Goal: Task Accomplishment & Management: Complete application form

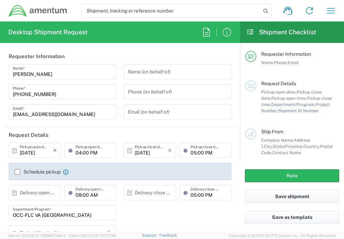
type input "[GEOGRAPHIC_DATA]"
type input "OCCP.705446.FLCVA"
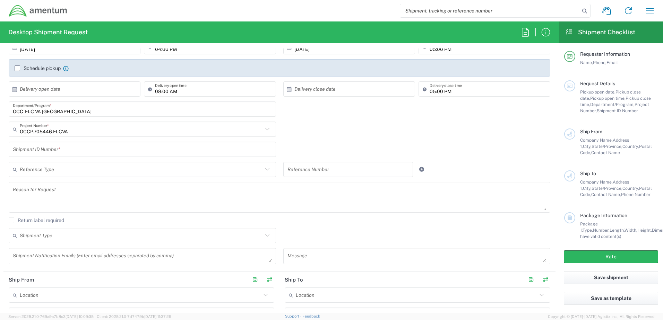
scroll to position [104, 0]
click at [98, 134] on input "text" at bounding box center [141, 129] width 243 height 12
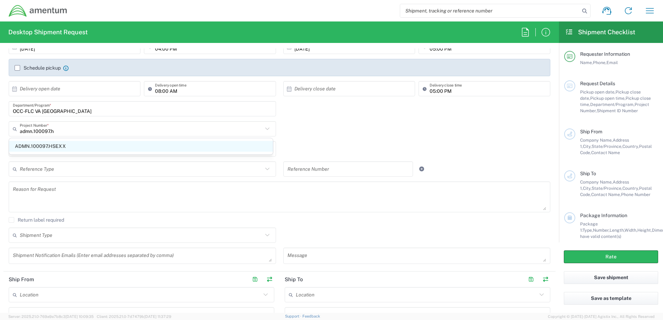
click at [77, 148] on span "ADMN.100097.HSEXX" at bounding box center [141, 146] width 264 height 11
type input "ADMN.100097.HSEXX"
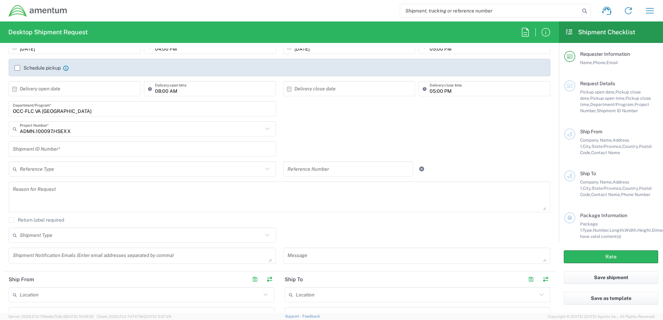
click at [62, 149] on input "text" at bounding box center [142, 149] width 259 height 12
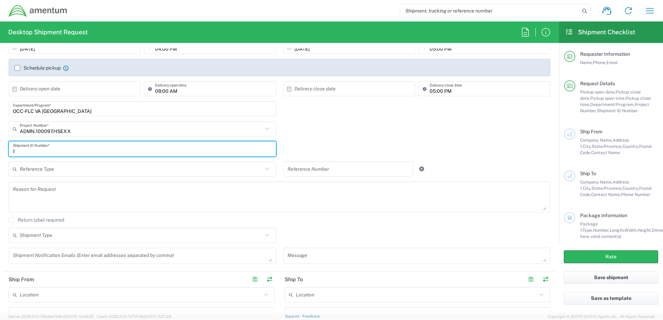
type input "1"
click at [265, 170] on icon at bounding box center [267, 169] width 4 height 2
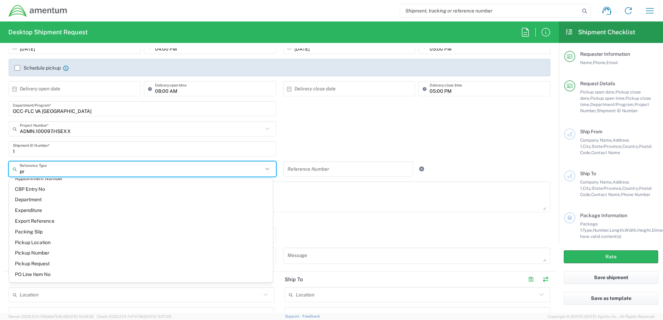
scroll to position [0, 0]
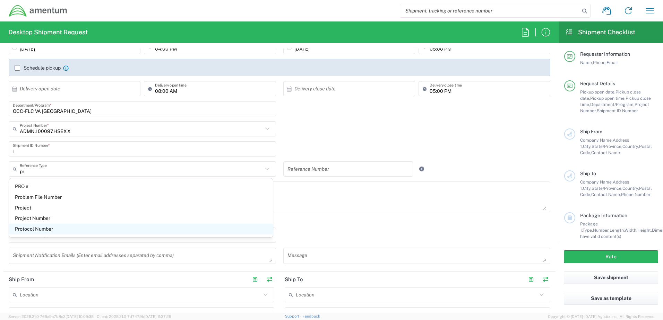
click at [53, 232] on span "Protocol Number" at bounding box center [141, 229] width 264 height 11
type input "Protocol Number"
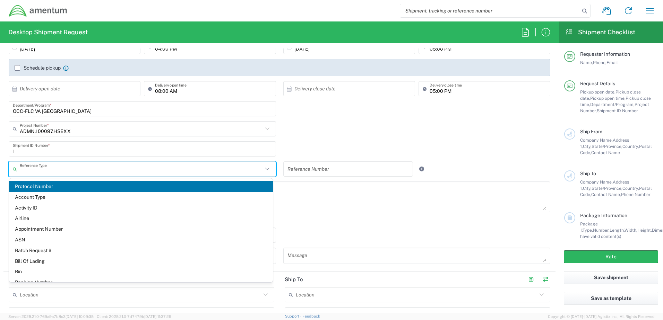
click at [64, 172] on input "text" at bounding box center [141, 169] width 243 height 12
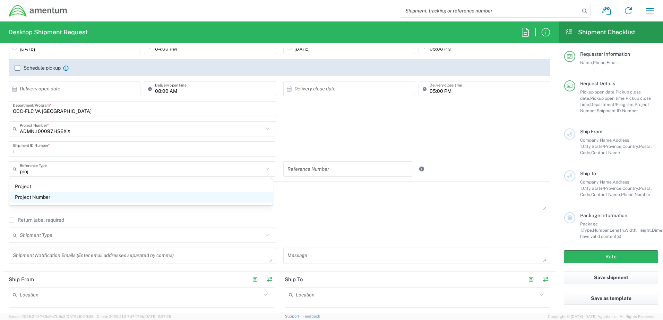
click at [43, 196] on span "Project Number" at bounding box center [141, 197] width 264 height 11
type input "Project Number"
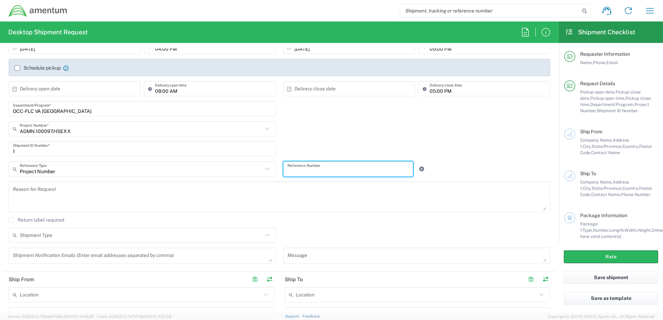
click at [334, 171] on input "text" at bounding box center [348, 169] width 122 height 12
type input "ADMN.100097.HSEXX"
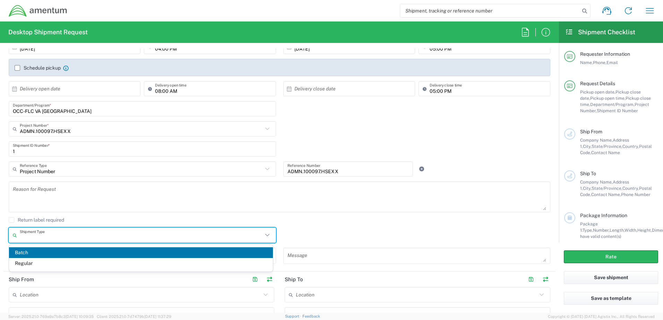
click at [63, 236] on input "text" at bounding box center [141, 236] width 243 height 12
click at [36, 239] on span "Regular" at bounding box center [141, 263] width 264 height 11
type input "Regular"
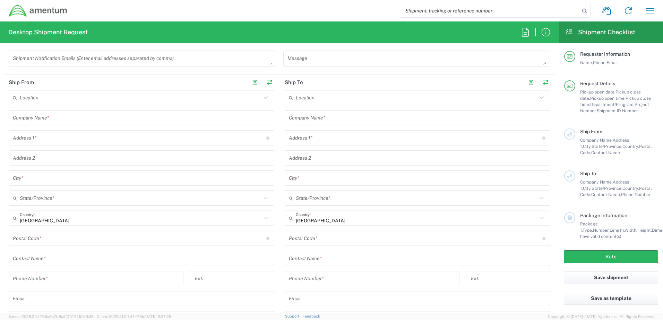
scroll to position [312, 0]
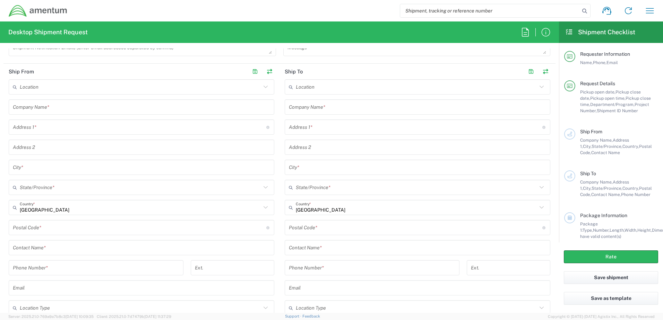
click at [55, 239] on input "text" at bounding box center [141, 248] width 257 height 12
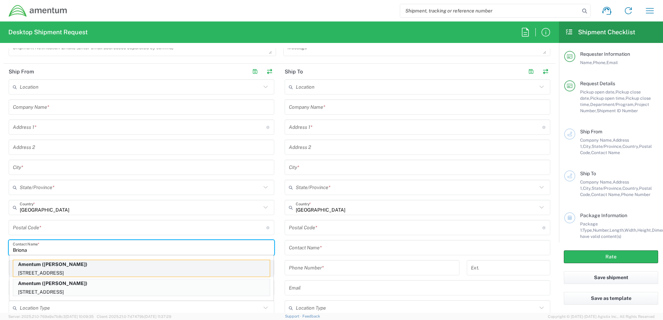
type input "Briona"
click at [99, 239] on p "7799 Leesburg Pike, Suite 300N, Falls Church, VA, 22043, US" at bounding box center [141, 273] width 257 height 9
type input "Amentum"
type input "7799 Leesburg Pike"
type input "Suite 300N"
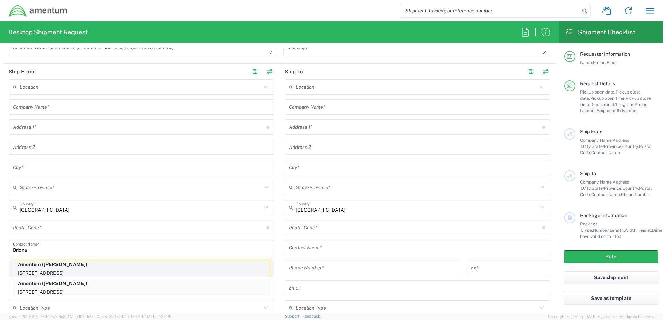
type input "Falls Church"
type input "Virginia"
type input "22043"
type input "Briona Madison"
type input "5715316662"
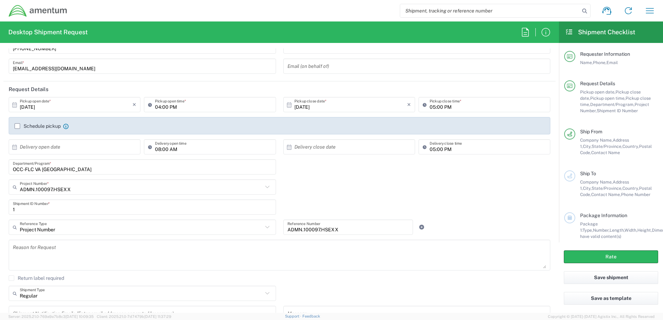
scroll to position [35, 0]
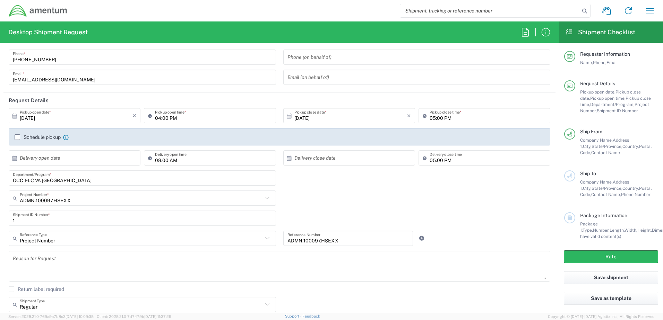
click at [18, 139] on label "Schedule pickup" at bounding box center [38, 138] width 46 height 6
click at [17, 137] on input "Schedule pickup" at bounding box center [17, 137] width 0 height 0
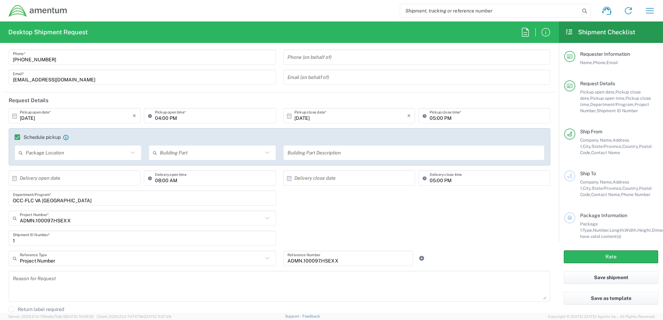
click at [104, 157] on input "text" at bounding box center [77, 153] width 103 height 12
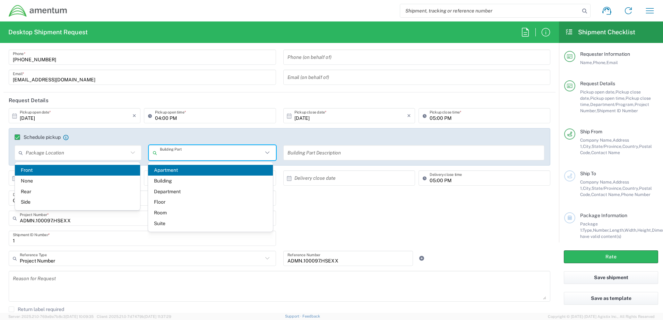
click at [176, 150] on input "text" at bounding box center [211, 153] width 103 height 12
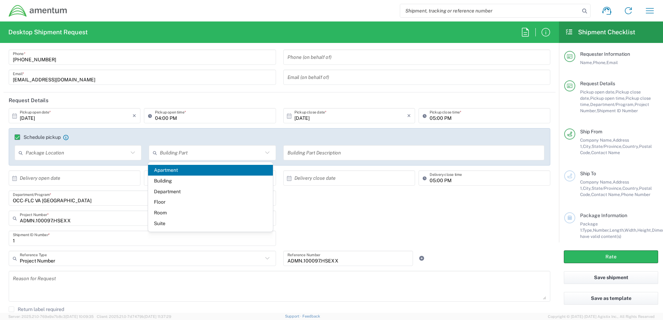
drag, startPoint x: 168, startPoint y: 223, endPoint x: 172, endPoint y: 216, distance: 7.8
click at [168, 223] on span "Suite" at bounding box center [210, 223] width 125 height 11
type input "Suite"
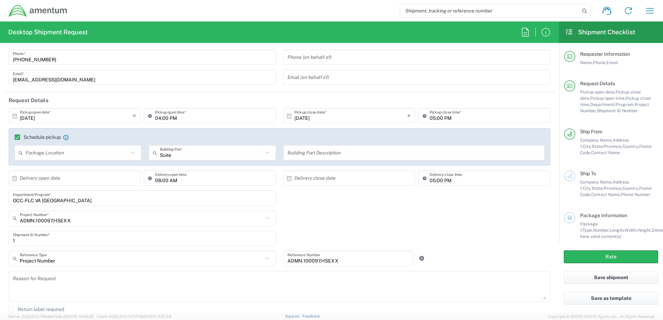
click at [312, 152] on input "text" at bounding box center [413, 153] width 253 height 12
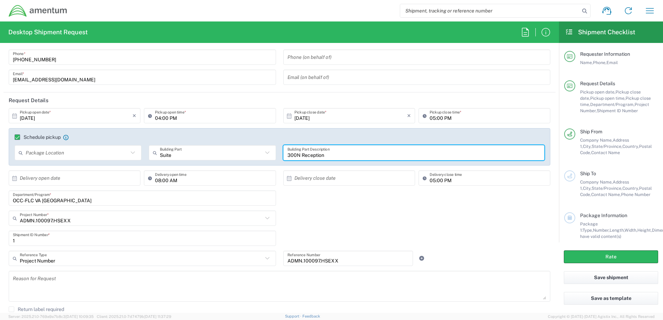
type input "300N Reception"
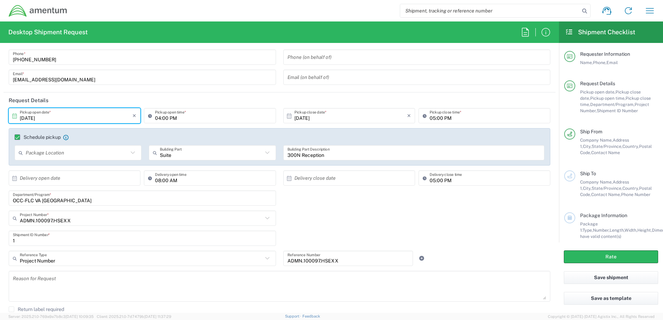
click at [98, 117] on input "10/14/2025" at bounding box center [76, 116] width 113 height 12
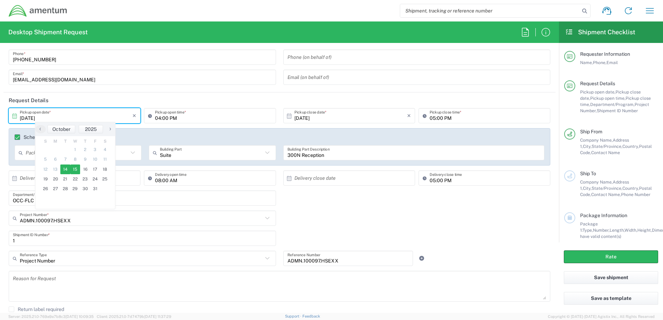
click at [75, 169] on span "15" at bounding box center [75, 170] width 10 height 10
type input "10/15/2025"
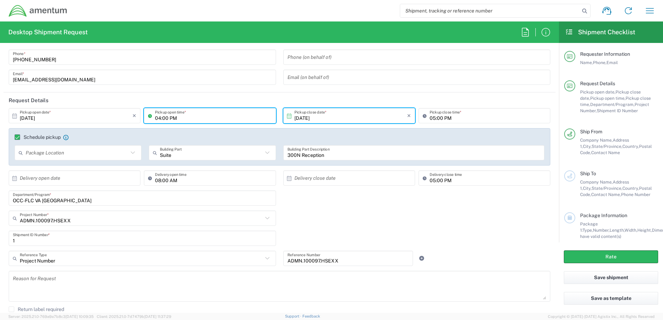
click at [191, 118] on input "04:00 PM" at bounding box center [213, 116] width 117 height 12
click at [191, 117] on input "04:00 PM" at bounding box center [213, 116] width 117 height 12
click at [192, 117] on input "04:00 PM" at bounding box center [213, 116] width 117 height 12
click at [193, 115] on input "04:00 PM" at bounding box center [213, 116] width 117 height 12
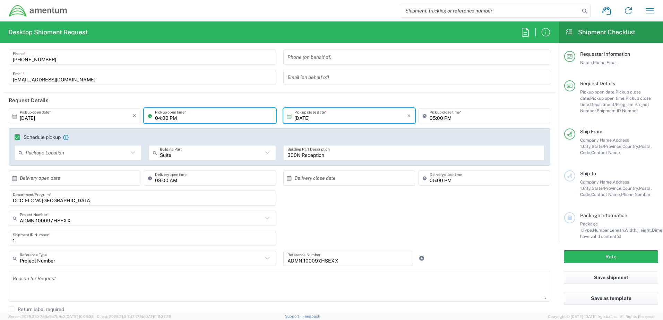
click at [193, 115] on input "04:00 PM" at bounding box center [213, 116] width 117 height 12
click at [194, 115] on input "04:00 PM" at bounding box center [213, 116] width 117 height 12
click at [159, 119] on input "04:00 PM" at bounding box center [213, 116] width 117 height 12
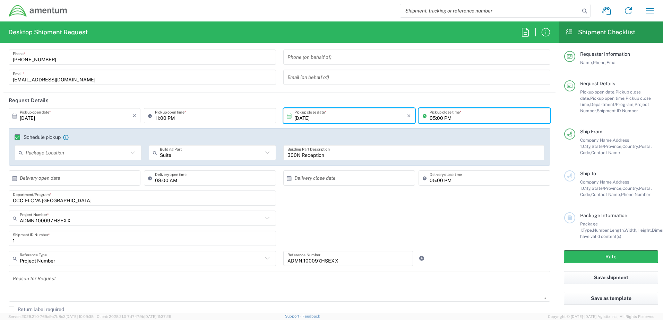
click at [344, 118] on input "05:00 PM" at bounding box center [488, 116] width 117 height 12
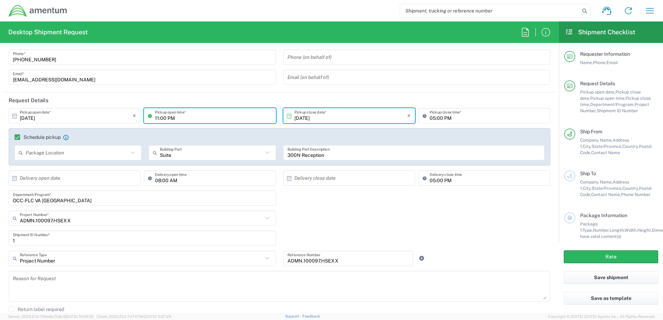
click at [171, 118] on input "11:00 PM" at bounding box center [213, 116] width 117 height 12
click at [174, 116] on input "11:00 PM" at bounding box center [213, 116] width 117 height 12
type input "11:00 AM"
click at [344, 119] on input "05:00 PM" at bounding box center [488, 116] width 117 height 12
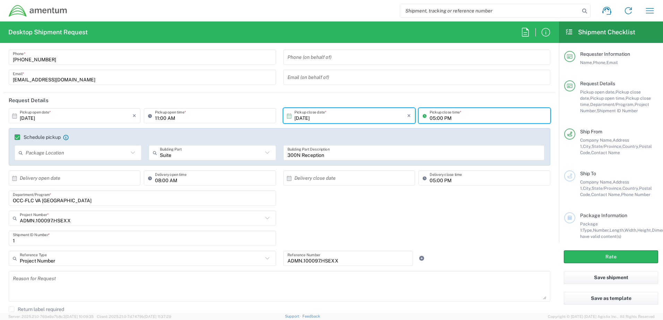
click at [344, 119] on input "05:00 PM" at bounding box center [488, 116] width 117 height 12
type input "01:00 PM"
click at [279, 124] on div "10/15/2025 × Pickup close date * Cancel Apply 01:00 PM Pickup close time *" at bounding box center [416, 118] width 275 height 20
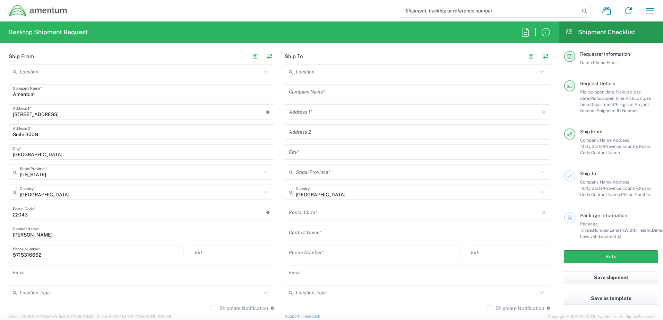
scroll to position [347, 0]
click at [325, 232] on input "text" at bounding box center [417, 233] width 257 height 12
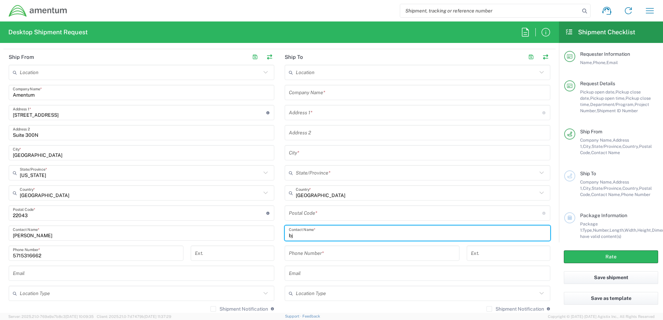
type input "b"
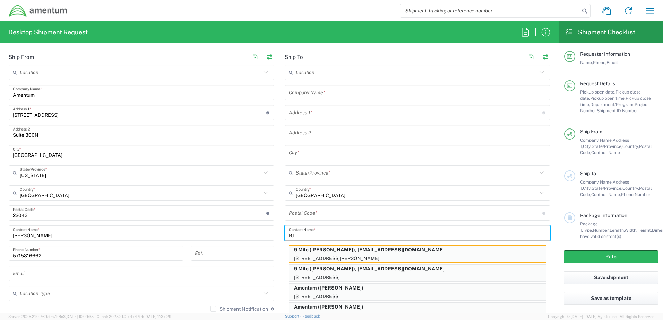
type input "B"
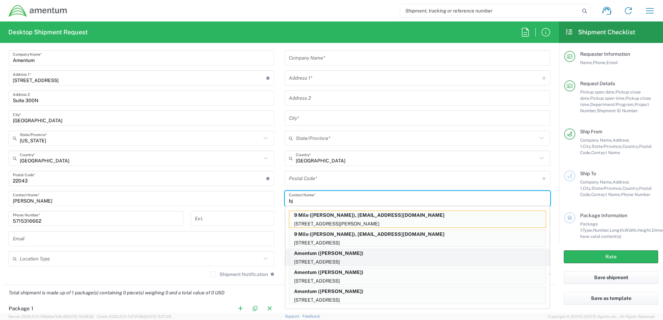
type input "bj"
click at [344, 239] on p "13500 Heritage Parkway, Fort Worth, TX, 76177, US" at bounding box center [417, 262] width 257 height 9
type input "Amentum"
type input "13500 Heritage Parkway"
type input "Fort Worth"
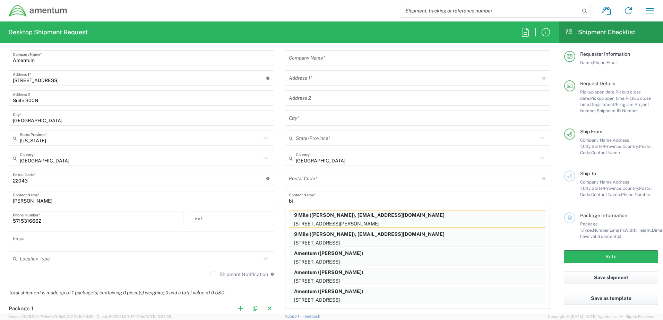
type input "Texas"
type input "76177"
type input "BJ Heinrich"
type input "346-604-3901"
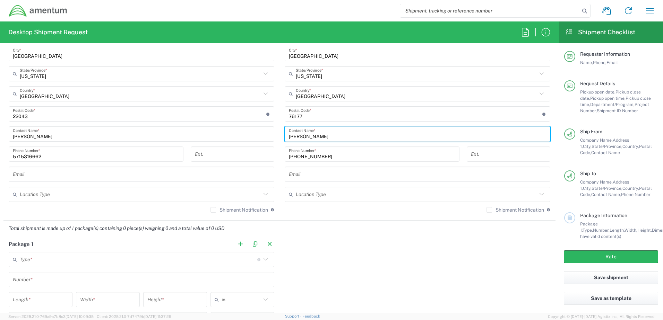
scroll to position [451, 0]
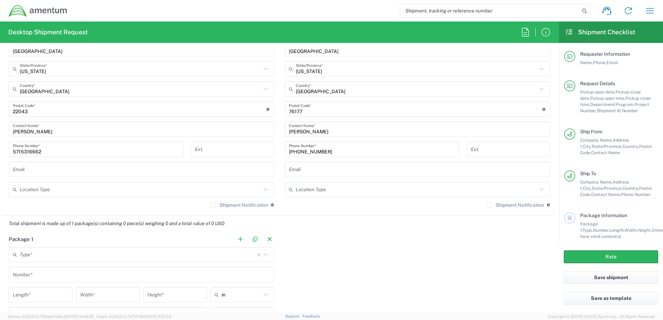
click at [211, 206] on label "Shipment Notification" at bounding box center [239, 206] width 58 height 6
click at [213, 205] on input "Shipment Notification" at bounding box center [213, 205] width 0 height 0
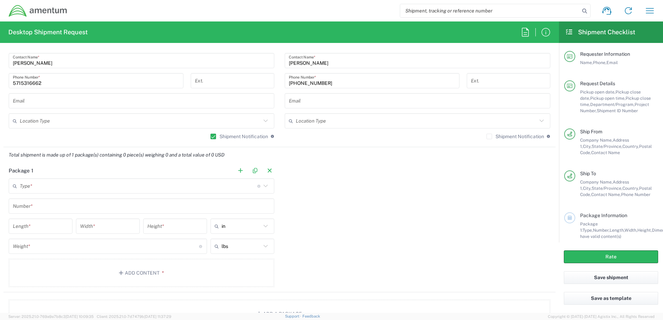
scroll to position [520, 0]
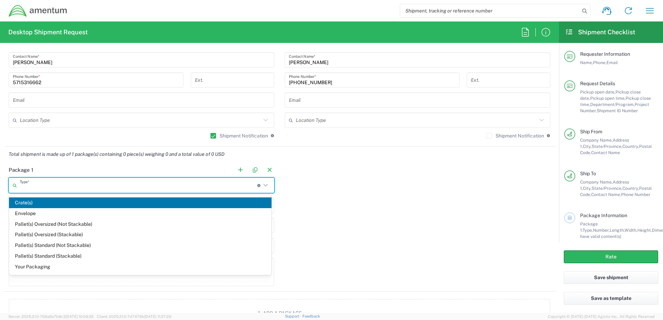
click at [248, 189] on input "text" at bounding box center [139, 186] width 238 height 12
click at [26, 215] on span "Envelope" at bounding box center [140, 213] width 263 height 11
type input "Envelope"
type input "1"
type input "9.5"
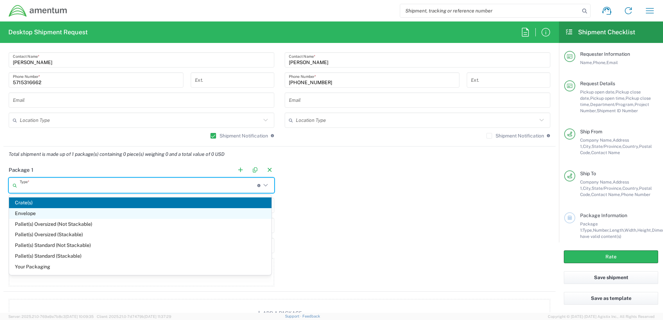
type input "12.5"
type input "0.25"
type input "1"
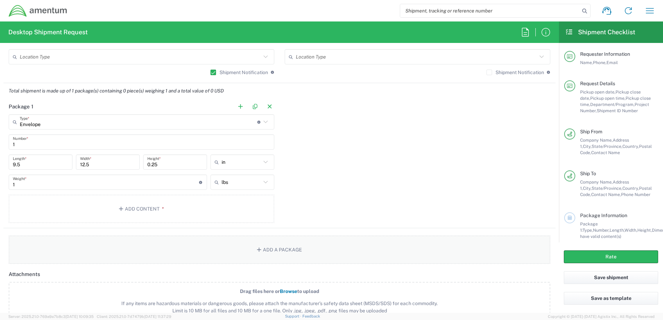
scroll to position [590, 0]
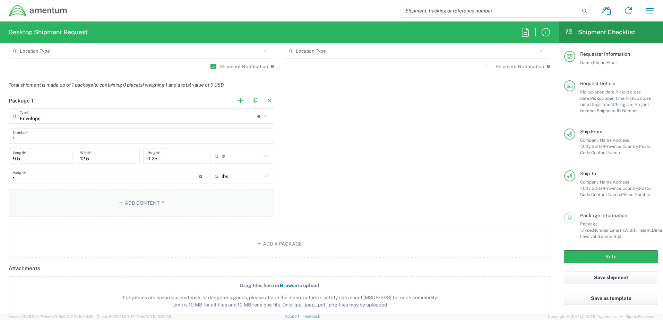
click at [147, 202] on button "Add Content *" at bounding box center [142, 203] width 266 height 28
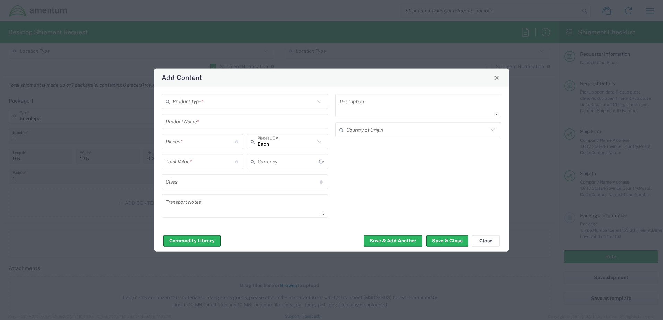
type input "US Dollar"
click at [250, 104] on input "text" at bounding box center [244, 101] width 142 height 12
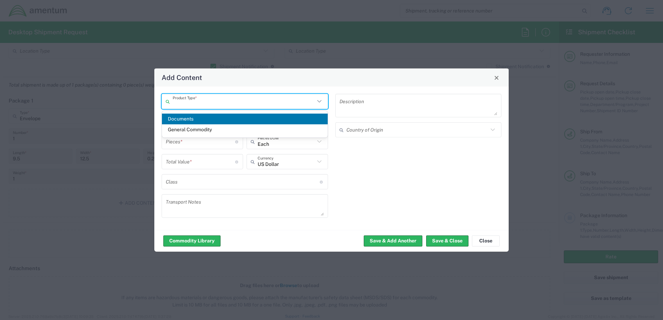
click at [181, 115] on span "Documents" at bounding box center [245, 119] width 166 height 11
type input "Documents"
type input "1"
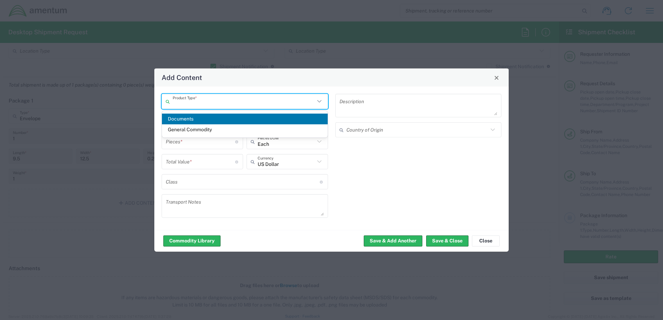
type textarea "Documents"
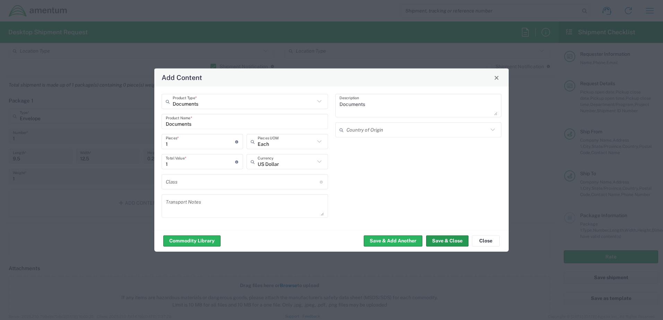
click at [344, 239] on button "Save & Close" at bounding box center [447, 240] width 42 height 11
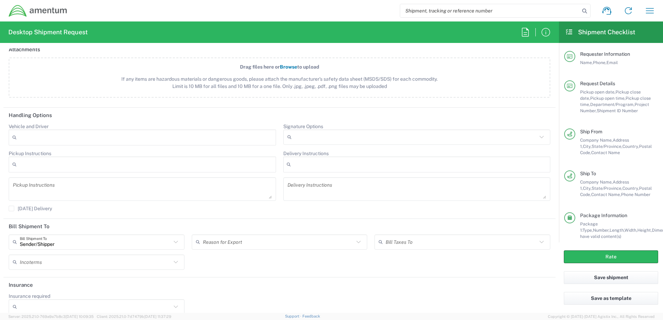
scroll to position [859, 0]
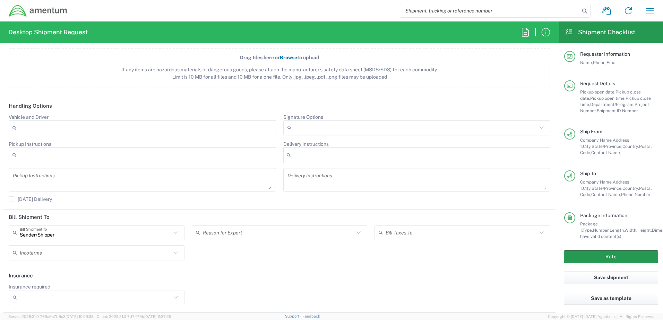
click at [344, 239] on button "Rate" at bounding box center [611, 257] width 94 height 13
type input "OCCP.705446.FLCVA"
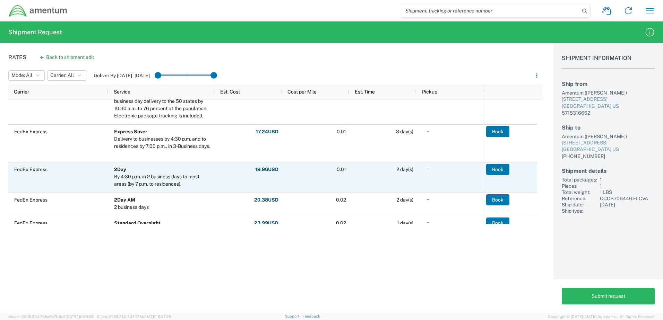
scroll to position [173, 0]
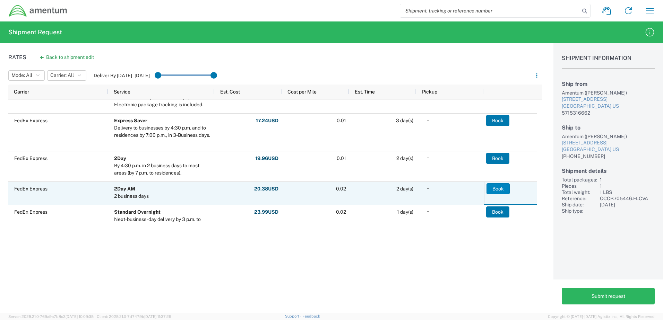
click at [344, 191] on button "Book" at bounding box center [498, 188] width 23 height 11
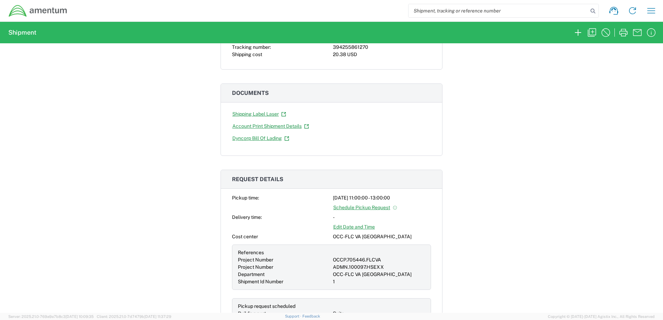
scroll to position [139, 0]
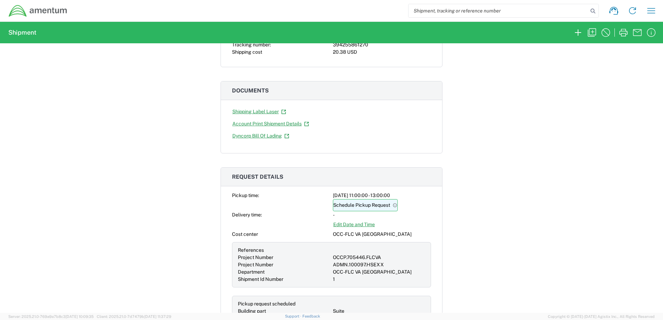
click at [344, 205] on link "Schedule Pickup Request" at bounding box center [365, 205] width 65 height 12
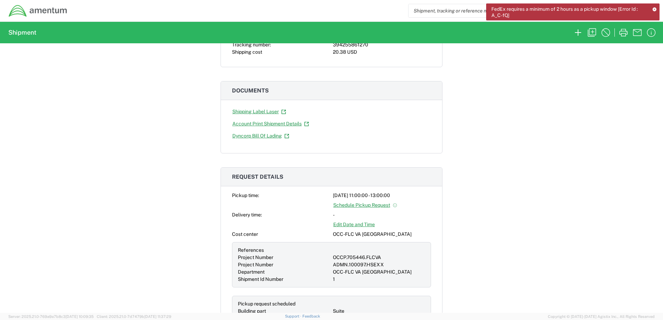
click at [344, 13] on span "FedEx requires a minimum of 2 hours as a pickup window [Error Id : A_C-fQ]" at bounding box center [569, 12] width 156 height 12
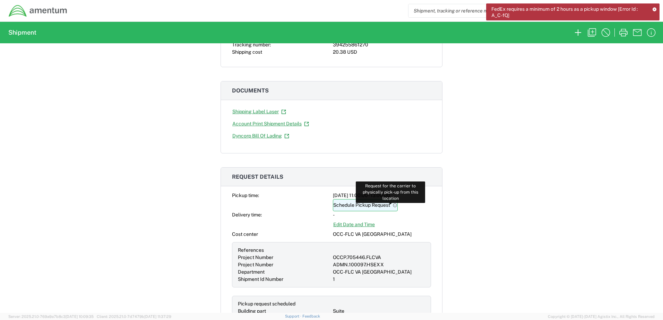
click at [344, 205] on icon at bounding box center [395, 205] width 5 height 5
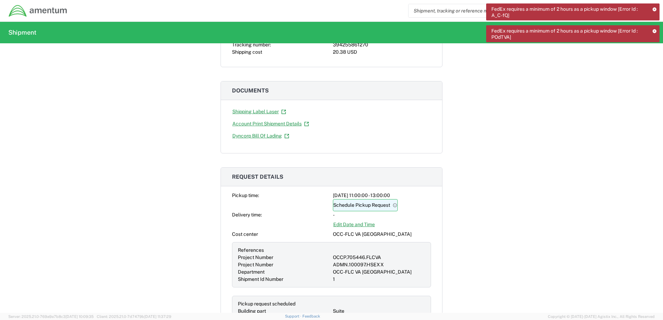
click at [344, 206] on link "Schedule Pickup Request" at bounding box center [365, 205] width 65 height 12
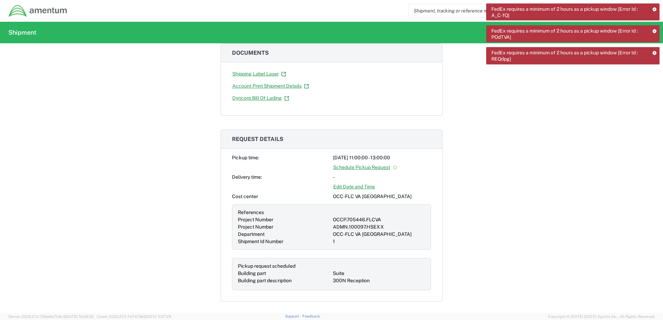
scroll to position [243, 0]
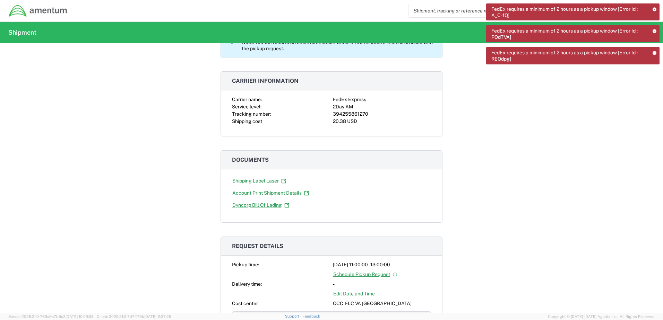
click at [344, 188] on div "Shipment 57128141 Google Maps Pickup request submitted. Note: You will receive …" at bounding box center [331, 178] width 663 height 270
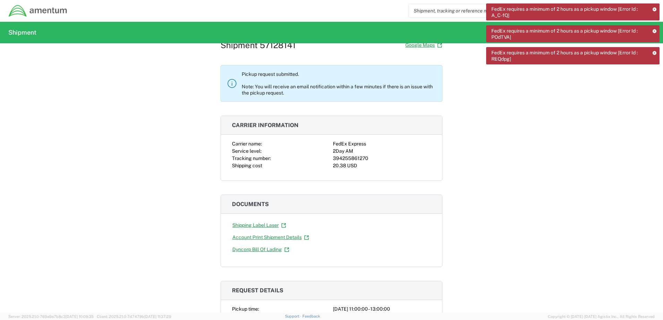
scroll to position [0, 0]
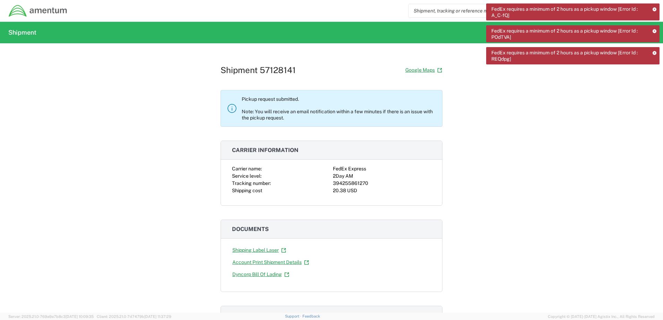
click at [232, 106] on icon at bounding box center [231, 108] width 11 height 11
click at [344, 83] on div "Shipment 57128141 Google Maps Pickup request submitted. Note: You will receive …" at bounding box center [331, 178] width 663 height 270
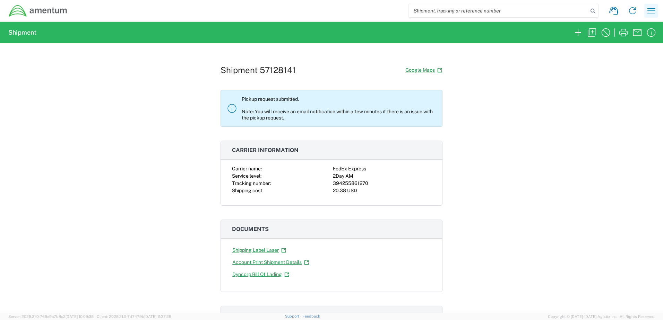
click at [654, 11] on icon "button" at bounding box center [651, 10] width 11 height 11
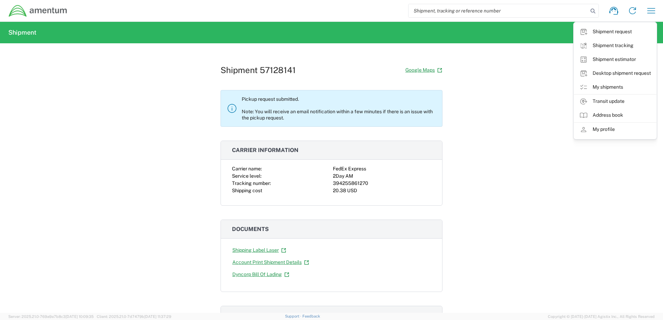
click at [466, 168] on div "Shipment 57128141 Google Maps Pickup request submitted. Note: You will receive …" at bounding box center [331, 178] width 663 height 270
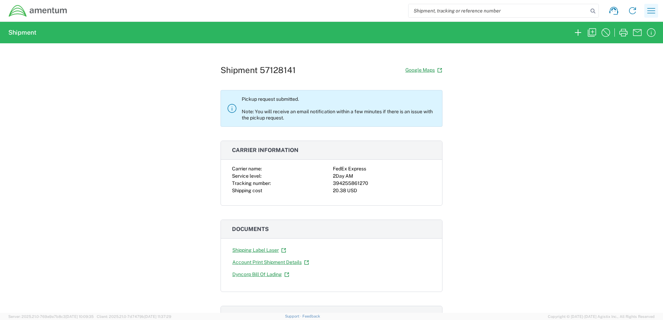
click at [653, 9] on icon "button" at bounding box center [651, 10] width 8 height 5
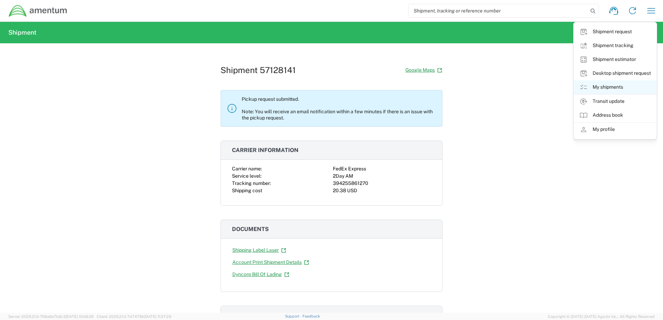
click at [613, 88] on link "My shipments" at bounding box center [615, 87] width 83 height 14
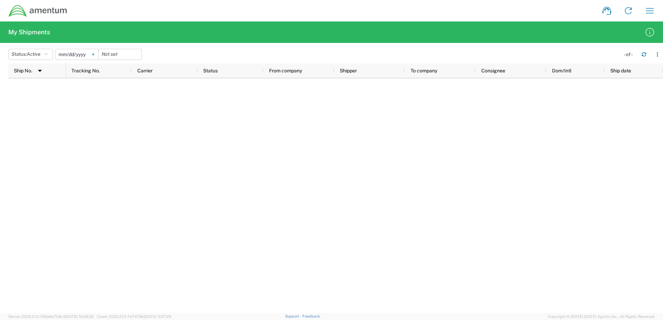
click at [94, 53] on svg-icon at bounding box center [93, 54] width 10 height 10
click at [47, 53] on icon "button" at bounding box center [45, 54] width 3 height 5
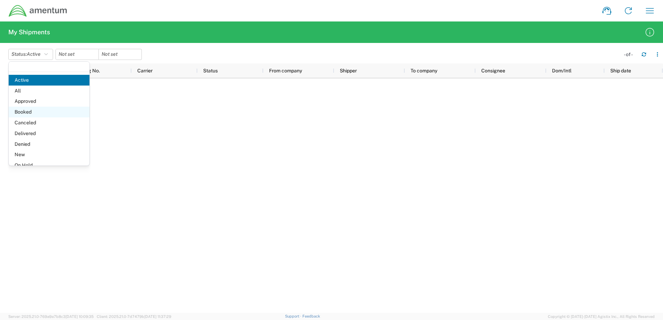
click at [31, 110] on span "Booked" at bounding box center [49, 112] width 81 height 11
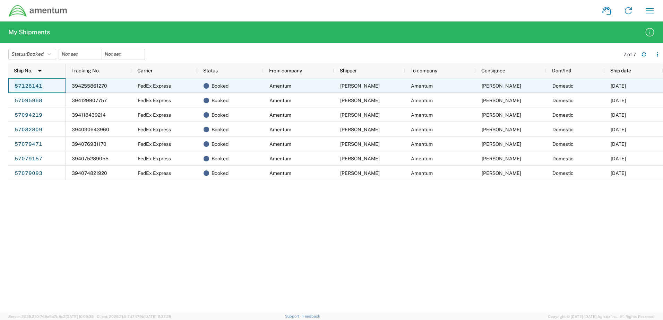
click at [37, 84] on link "57128141" at bounding box center [28, 85] width 28 height 11
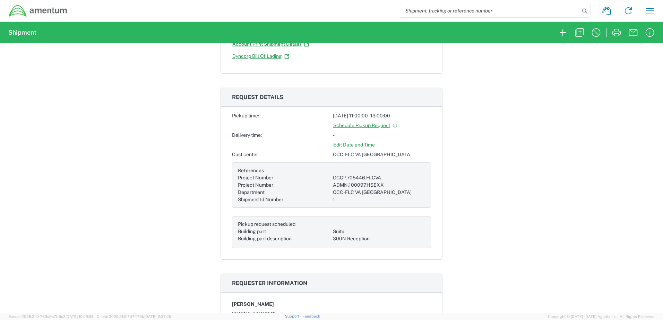
scroll to position [208, 0]
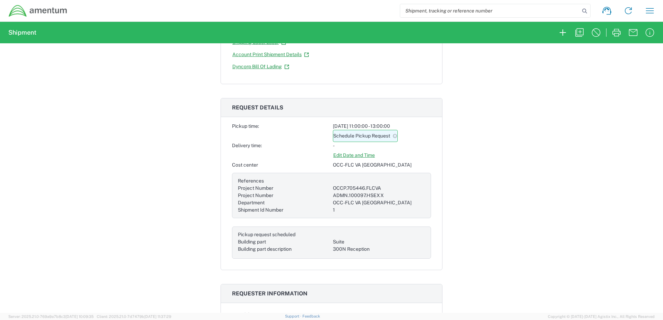
click at [385, 136] on link "Schedule Pickup Request" at bounding box center [365, 136] width 65 height 12
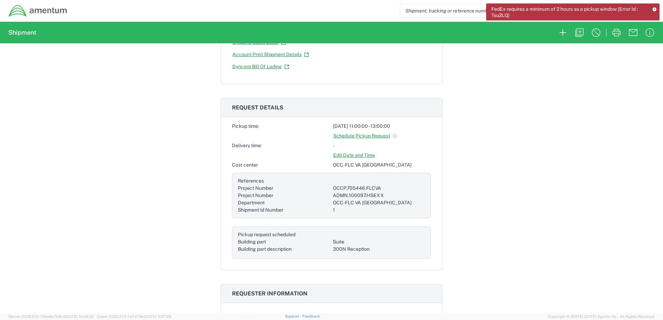
click at [361, 157] on link "Edit Date and Time" at bounding box center [354, 155] width 42 height 12
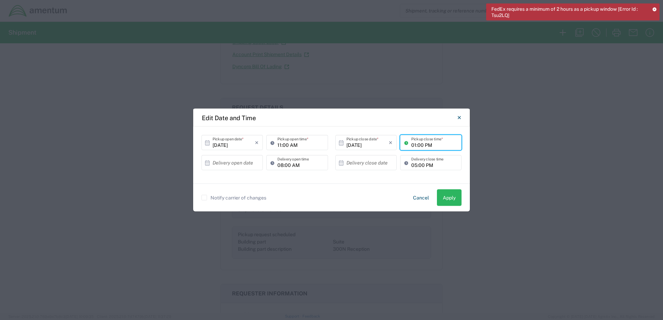
click at [415, 146] on input "01:00 PM" at bounding box center [434, 143] width 46 height 12
type input "03:00 PM"
click at [453, 197] on button "Apply" at bounding box center [449, 198] width 25 height 17
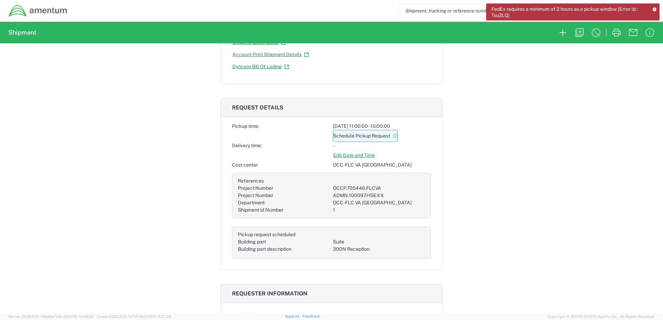
click at [360, 136] on link "Schedule Pickup Request" at bounding box center [365, 136] width 65 height 12
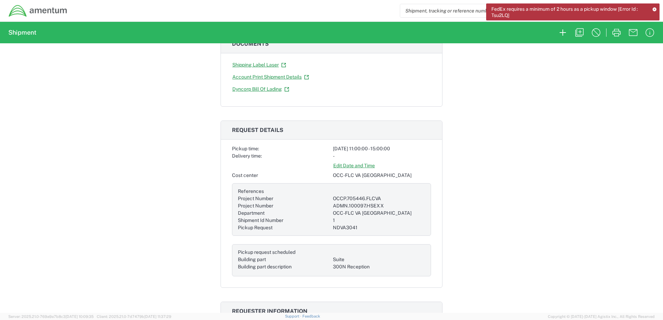
scroll to position [139, 0]
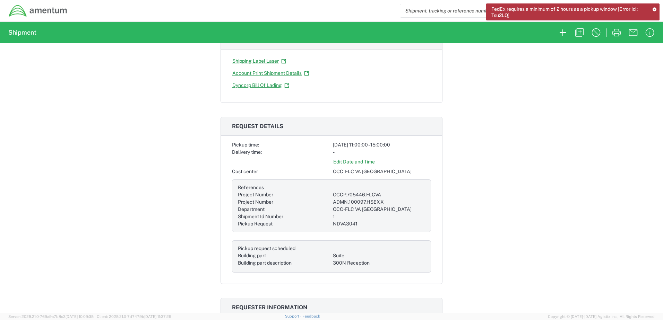
click at [656, 9] on icon at bounding box center [654, 9] width 5 height 4
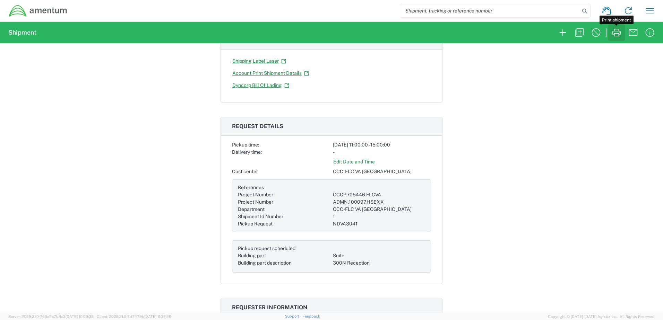
click at [616, 30] on icon "button" at bounding box center [616, 32] width 11 height 11
